Goal: Browse casually

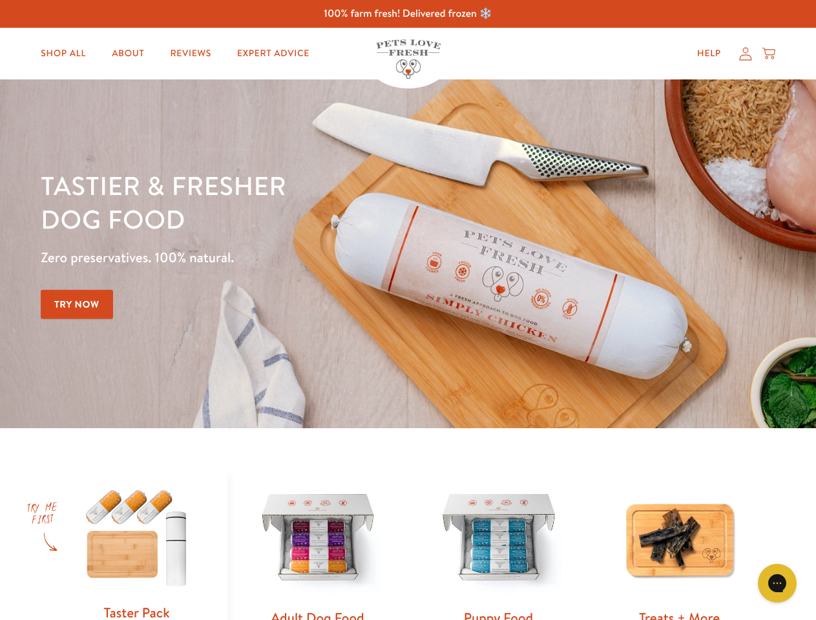
click at [408, 310] on div "Tastier & fresher dog food Zero preservatives. 100% natural. Try Now" at bounding box center [286, 254] width 490 height 171
click at [777, 584] on icon "Gorgias live chat" at bounding box center [777, 583] width 12 height 12
